Goal: Communication & Community: Answer question/provide support

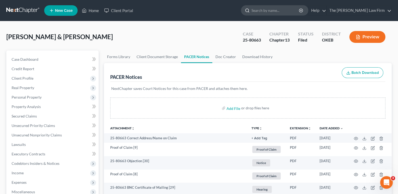
click at [284, 10] on input "search" at bounding box center [275, 11] width 48 height 10
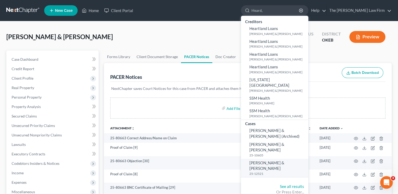
type input "Heard,"
click at [284, 160] on span "[PERSON_NAME] & [PERSON_NAME]" at bounding box center [266, 165] width 35 height 10
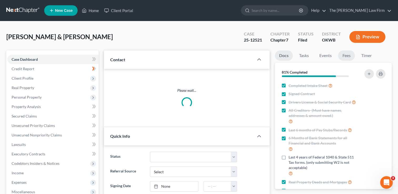
scroll to position [668, 0]
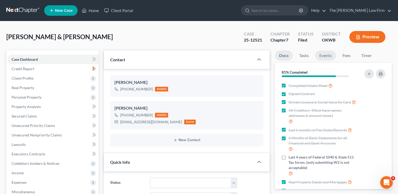
click at [329, 56] on link "Events" at bounding box center [325, 55] width 21 height 10
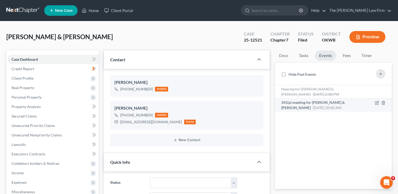
click at [322, 104] on span "341(a) meeting for [PERSON_NAME] & [PERSON_NAME]" at bounding box center [313, 105] width 64 height 10
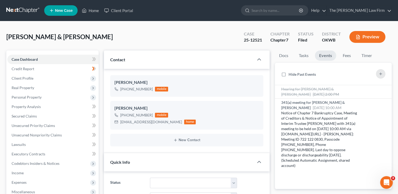
click at [251, 39] on div "25-12521" at bounding box center [253, 40] width 18 height 6
copy div "25-12521"
click at [290, 12] on input "search" at bounding box center [275, 11] width 48 height 10
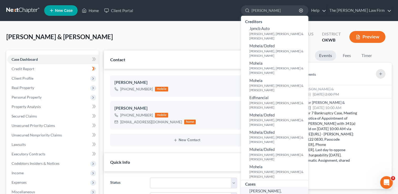
type input "[PERSON_NAME]"
click at [284, 188] on span "[PERSON_NAME], [PERSON_NAME] & [PERSON_NAME]" at bounding box center [266, 196] width 35 height 16
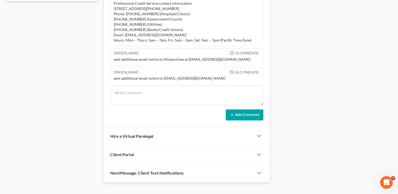
scroll to position [251, 0]
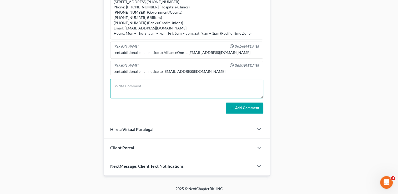
click at [152, 82] on textarea at bounding box center [186, 88] width 153 height 19
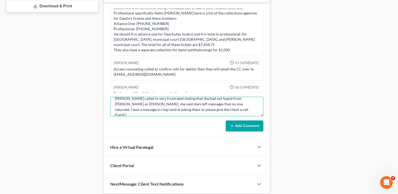
scroll to position [236, 0]
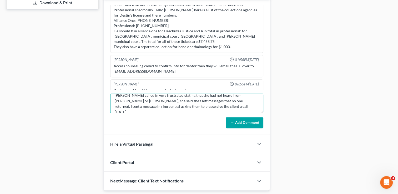
type textarea "[PERSON_NAME] called in very frustrated stating that she had not heard from [PE…"
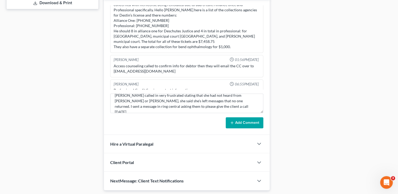
click at [251, 122] on button "Add Comment" at bounding box center [244, 122] width 38 height 11
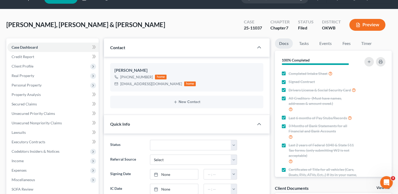
scroll to position [0, 0]
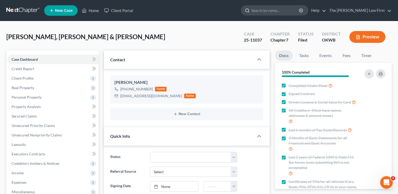
click at [275, 11] on input "search" at bounding box center [275, 11] width 48 height 10
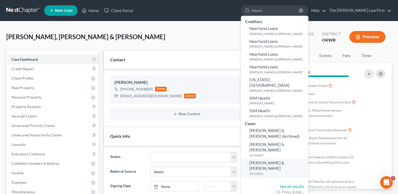
type input "Heard,"
click at [283, 160] on span "[PERSON_NAME] & [PERSON_NAME]" at bounding box center [266, 165] width 35 height 10
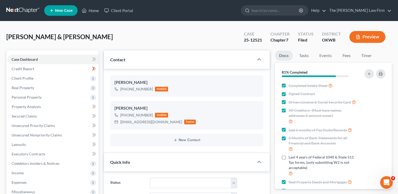
scroll to position [668, 0]
click at [328, 56] on link "Events" at bounding box center [325, 55] width 21 height 10
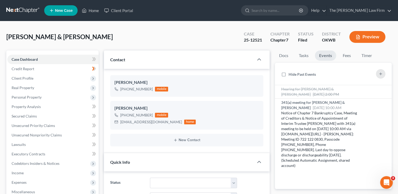
click at [254, 39] on div "25-12521" at bounding box center [253, 40] width 18 height 6
copy div "25-12521"
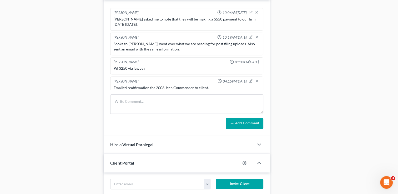
scroll to position [263, 0]
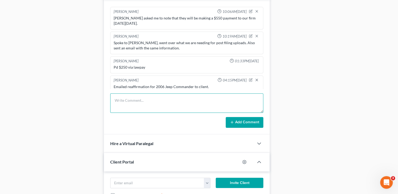
click at [158, 99] on textarea at bounding box center [186, 102] width 153 height 19
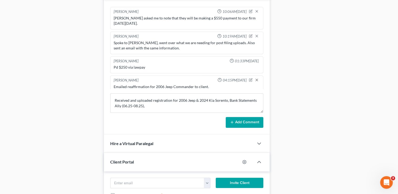
click at [316, 145] on div "Docs Tasks Events Fees Timer 81% Completed Nothing here yet! Completed Intake S…" at bounding box center [333, 8] width 122 height 440
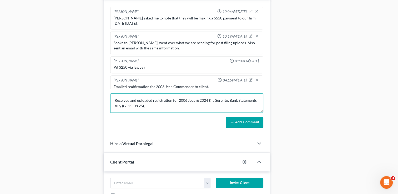
click at [152, 105] on textarea "Received and uploaded registration for 2006 Jeep & 2024 Kia Sorento, Bank State…" at bounding box center [186, 102] width 153 height 19
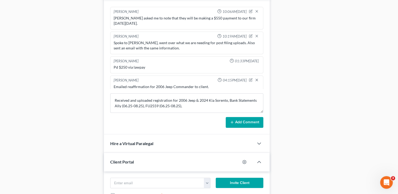
click at [196, 139] on div "Hire a Virtual Paralegal" at bounding box center [179, 143] width 150 height 18
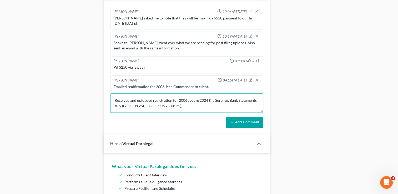
click at [189, 104] on textarea "Received and uploaded registration for 2006 Jeep & 2024 Kia Sorento, Bank State…" at bounding box center [186, 102] width 153 height 19
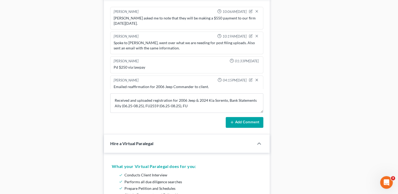
click at [292, 141] on div "Docs Tasks Events Fees Timer 81% Completed Nothing here yet! Completed Intake S…" at bounding box center [333, 131] width 122 height 686
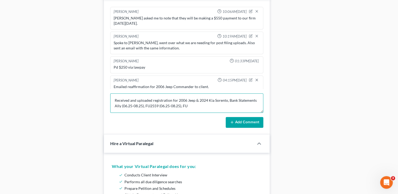
click at [195, 103] on textarea "Received and uploaded registration for 2006 Jeep & 2024 Kia Sorento, Bank State…" at bounding box center [186, 102] width 153 height 19
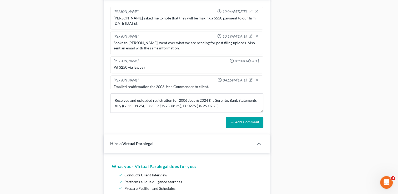
click at [296, 144] on div "Docs Tasks Events Fees Timer 81% Completed Nothing here yet! Completed Intake S…" at bounding box center [333, 131] width 122 height 686
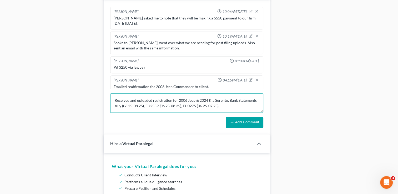
click at [227, 107] on textarea "Received and uploaded registration for 2006 Jeep & 2024 Kia Sorento, Bank State…" at bounding box center [186, 102] width 153 height 19
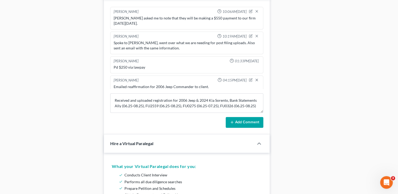
click at [308, 140] on div "Docs Tasks Events Fees Timer 81% Completed Nothing here yet! Completed Intake S…" at bounding box center [333, 131] width 122 height 686
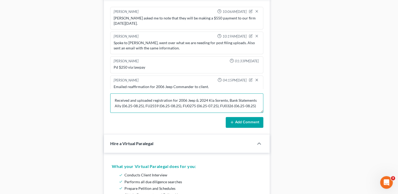
click at [259, 104] on textarea "Received and uploaded registration for 2006 Jeep & 2024 Kia Sorento, Bank State…" at bounding box center [186, 102] width 153 height 19
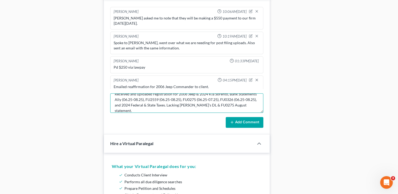
scroll to position [0, 0]
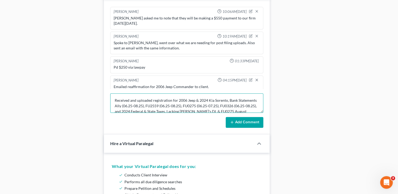
drag, startPoint x: 167, startPoint y: 109, endPoint x: 114, endPoint y: 94, distance: 54.7
click at [114, 94] on textarea "Received and uploaded registration for 2006 Jeep & 2024 Kia Sorento, Bank State…" at bounding box center [186, 102] width 153 height 19
type textarea "Received and uploaded registration for 2006 Jeep & 2024 Kia Sorento, Bank State…"
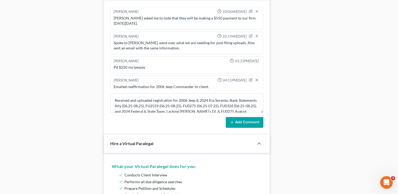
click at [254, 119] on button "Add Comment" at bounding box center [244, 122] width 38 height 11
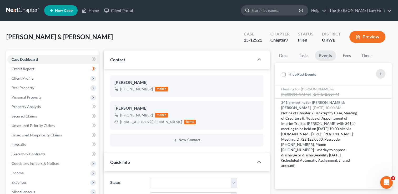
click at [280, 11] on input "search" at bounding box center [275, 11] width 48 height 10
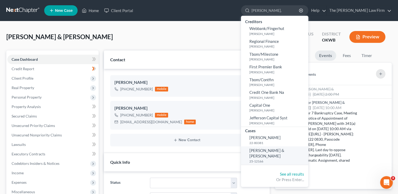
type input "[PERSON_NAME],"
click at [284, 150] on span "[PERSON_NAME] & [PERSON_NAME]" at bounding box center [266, 153] width 35 height 10
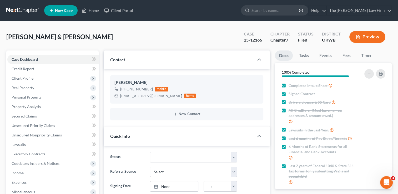
scroll to position [239, 0]
click at [280, 10] on input "search" at bounding box center [275, 11] width 48 height 10
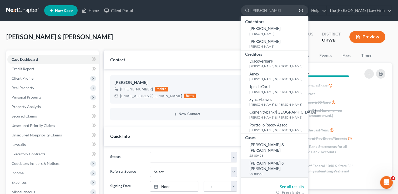
type input "[PERSON_NAME]"
click at [284, 163] on span "[PERSON_NAME] & [PERSON_NAME]" at bounding box center [266, 166] width 35 height 10
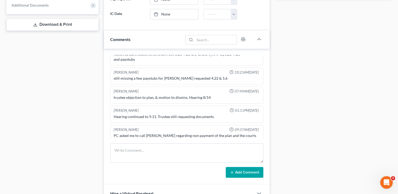
scroll to position [236, 0]
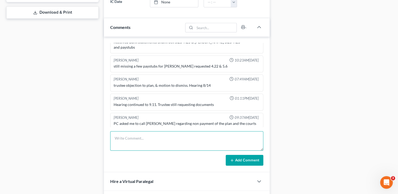
click at [207, 132] on textarea at bounding box center [186, 140] width 153 height 19
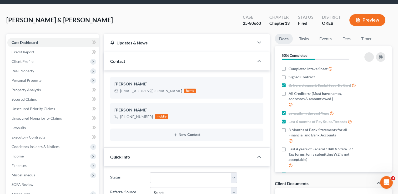
scroll to position [0, 0]
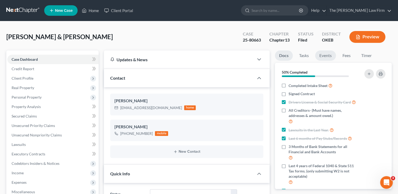
click at [325, 56] on link "Events" at bounding box center [325, 55] width 21 height 10
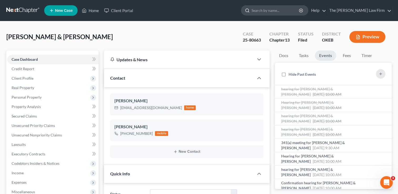
click at [280, 10] on input "search" at bounding box center [275, 11] width 48 height 10
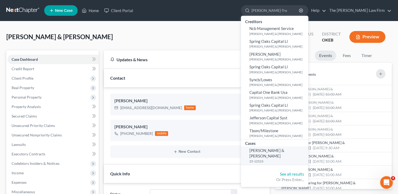
type input "[PERSON_NAME]-Tre"
click at [284, 152] on span "[PERSON_NAME] & [PERSON_NAME]" at bounding box center [266, 153] width 35 height 10
select select "1"
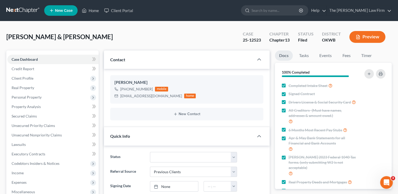
scroll to position [930, 0]
click at [285, 10] on input "search" at bounding box center [275, 11] width 48 height 10
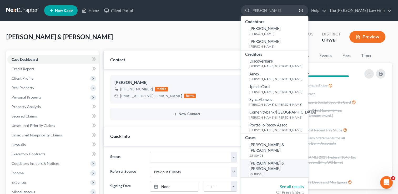
type input "[PERSON_NAME],"
click at [284, 163] on span "[PERSON_NAME] & [PERSON_NAME]" at bounding box center [266, 166] width 35 height 10
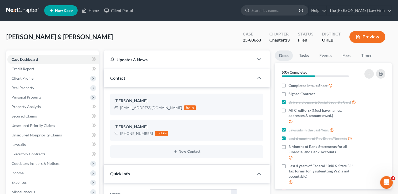
scroll to position [516, 0]
click at [327, 54] on link "Events" at bounding box center [325, 55] width 21 height 10
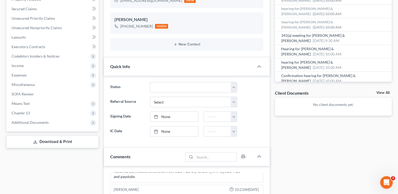
scroll to position [26, 0]
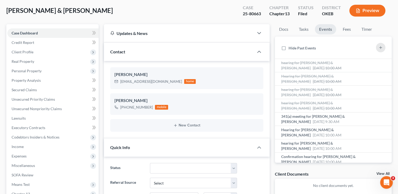
click at [251, 14] on div "25-80663" at bounding box center [252, 14] width 18 height 6
copy div "25-80663"
click at [142, 80] on div "[EMAIL_ADDRESS][DOMAIN_NAME]" at bounding box center [151, 81] width 62 height 5
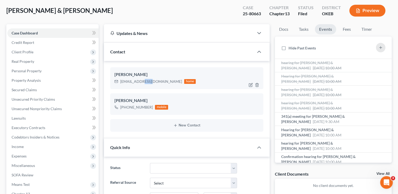
click at [142, 80] on div "[EMAIL_ADDRESS][DOMAIN_NAME]" at bounding box center [151, 81] width 62 height 5
copy div "[EMAIL_ADDRESS][DOMAIN_NAME]"
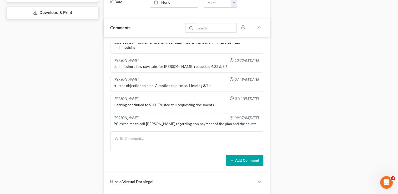
scroll to position [236, 0]
click at [162, 135] on textarea at bounding box center [186, 140] width 153 height 19
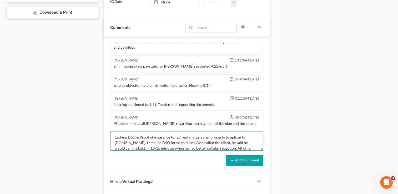
scroll to position [6, 0]
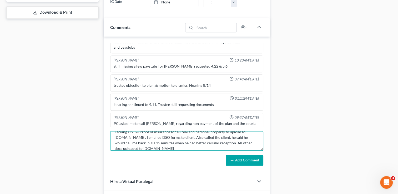
click at [198, 142] on textarea "Lacking DSO & Proof of insurance for all real and personal property to upload t…" at bounding box center [186, 140] width 153 height 19
click at [199, 142] on textarea "Lacking DSO & Proof of insurance for all real and personal property to upload t…" at bounding box center [186, 140] width 153 height 19
click at [176, 149] on textarea "Lacking DSO & Proof of insurance for all real and personal property to upload t…" at bounding box center [186, 140] width 153 height 19
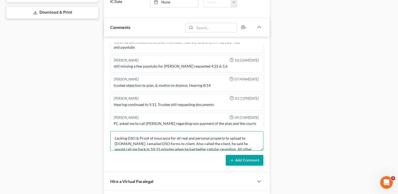
drag, startPoint x: 172, startPoint y: 147, endPoint x: 109, endPoint y: 133, distance: 64.9
click at [109, 133] on div "[PERSON_NAME] 01:17PM[DATE] Referral from attorney (--). Hoping to meet for #1 …" at bounding box center [187, 105] width 166 height 136
type textarea "Lacking DSO & Proof of insurance for all real and personal property to upload t…"
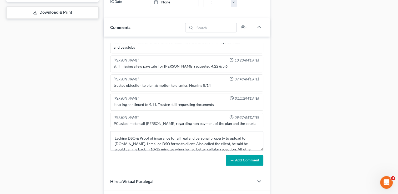
click at [236, 161] on button "Add Comment" at bounding box center [244, 160] width 38 height 11
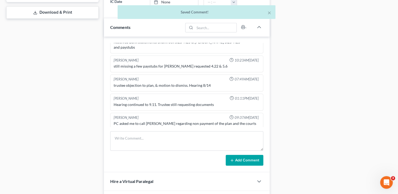
scroll to position [551, 0]
